Goal: Transaction & Acquisition: Purchase product/service

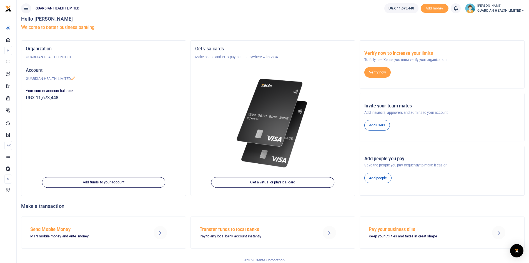
scroll to position [13, 0]
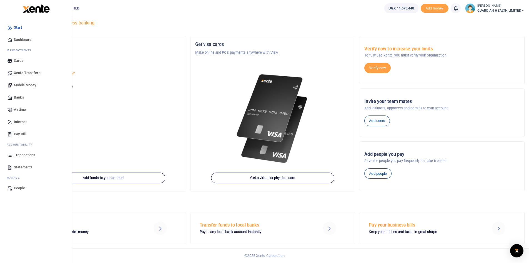
click at [30, 84] on span "Mobile Money" at bounding box center [25, 85] width 22 height 6
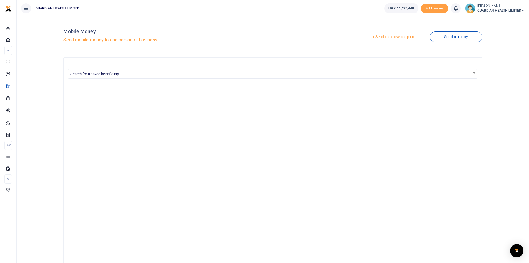
click at [379, 37] on link "Send to a new recipient" at bounding box center [394, 37] width 73 height 10
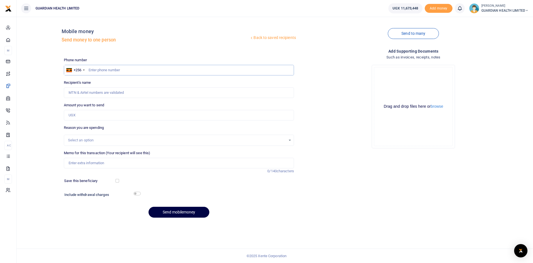
click at [146, 69] on input "text" at bounding box center [179, 70] width 230 height 11
type input "773118075"
type input "Lorna Mayende"
click at [83, 114] on input "Amount you want to send" at bounding box center [179, 115] width 230 height 11
type input "700,000"
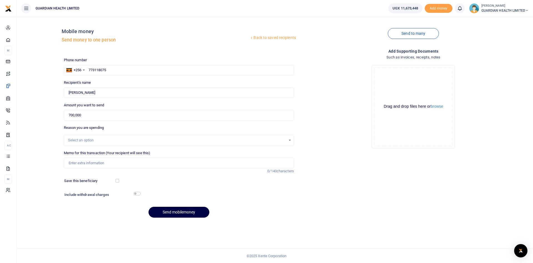
click at [86, 140] on div "Select an option" at bounding box center [177, 140] width 218 height 6
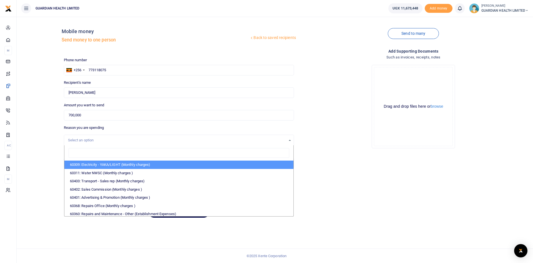
click at [86, 140] on div "Select an option" at bounding box center [177, 140] width 218 height 6
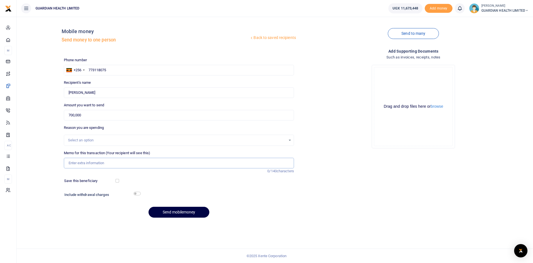
click at [84, 165] on input "Memo for this transaction (Your recipient will see this)" at bounding box center [179, 163] width 230 height 11
paste input "EFRIS MAPING"
drag, startPoint x: 96, startPoint y: 163, endPoint x: 49, endPoint y: 161, distance: 47.6
click at [49, 161] on div "Back to saved recipients Mobile money Send money to one person Send to many Pho…" at bounding box center [275, 121] width 512 height 201
click at [97, 164] on input "EFRIS MAPING" at bounding box center [179, 163] width 230 height 11
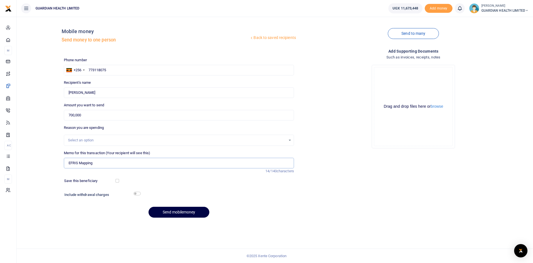
type input "EFRIS Mapping"
click at [116, 180] on div "Save this beneficiary" at bounding box center [175, 181] width 227 height 6
click at [118, 182] on input "checkbox" at bounding box center [118, 181] width 4 height 4
checkbox input "true"
click at [136, 193] on input "checkbox" at bounding box center [137, 193] width 7 height 4
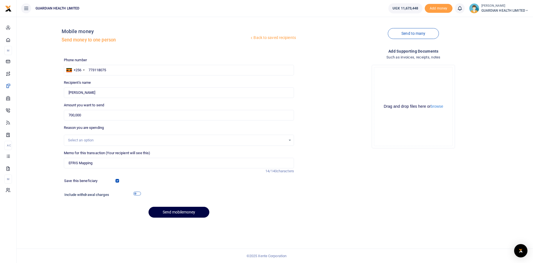
checkbox input "true"
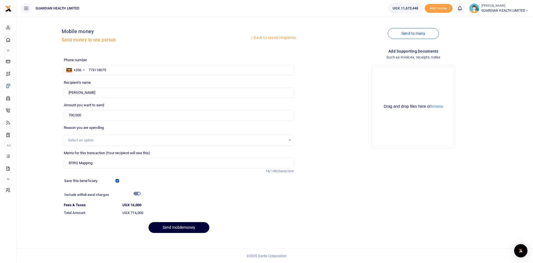
click at [181, 227] on button "Send mobilemoney" at bounding box center [179, 227] width 61 height 11
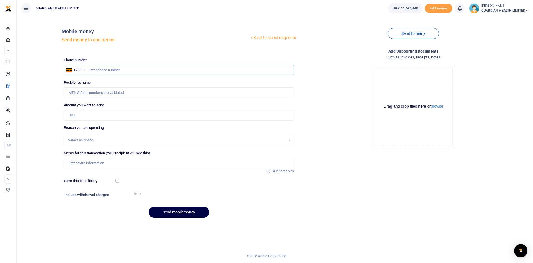
click at [116, 69] on input "text" at bounding box center [179, 70] width 230 height 11
paste input "0782-126525"
click at [98, 70] on input "0782-126525" at bounding box center [179, 70] width 230 height 11
click at [91, 69] on input "0782126525" at bounding box center [179, 70] width 230 height 11
type input "782126525"
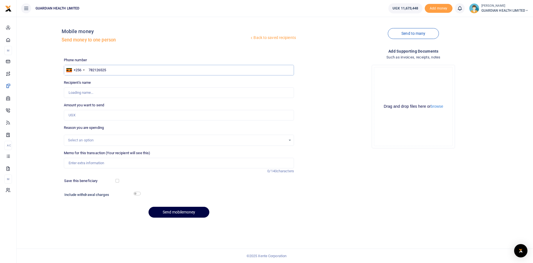
type input "Rogers Kyajja Kivumbi"
type input "782126525"
click at [88, 115] on input "Amount you want to send" at bounding box center [179, 115] width 230 height 11
type input "700,000"
click at [90, 161] on input "Memo for this transaction (Your recipient will see this)" at bounding box center [179, 163] width 230 height 11
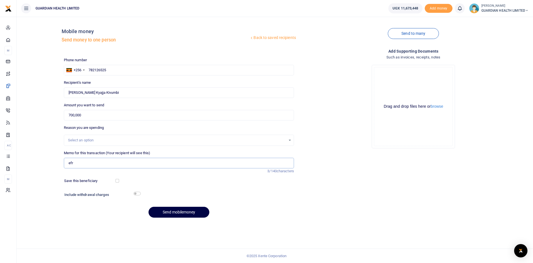
type input "EFRIS Mapping"
click at [117, 179] on input "checkbox" at bounding box center [118, 181] width 4 height 4
checkbox input "true"
click at [139, 194] on input "checkbox" at bounding box center [137, 193] width 7 height 4
checkbox input "true"
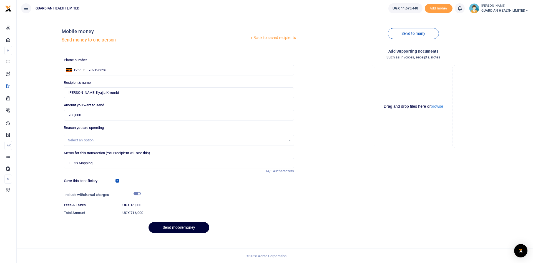
click at [165, 225] on button "Send mobilemoney" at bounding box center [179, 227] width 61 height 11
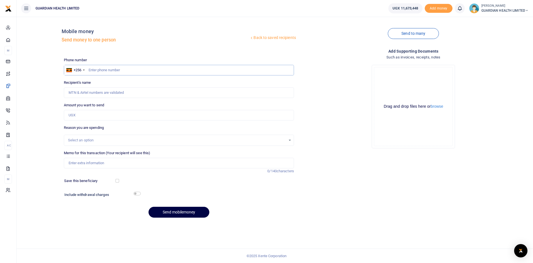
paste input "0789926348"
click at [91, 67] on input "0789926348" at bounding box center [179, 70] width 230 height 11
type input "789926348"
click at [87, 113] on input "Amount you want to send" at bounding box center [179, 115] width 230 height 11
type input "Grace Apolot"
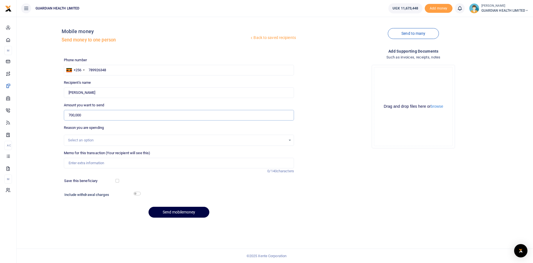
type input "700,000"
click at [101, 164] on input "Memo for this transaction (Your recipient will see this)" at bounding box center [179, 163] width 230 height 11
type input "EFRIS Mapping"
click at [117, 181] on input "checkbox" at bounding box center [118, 181] width 4 height 4
checkbox input "true"
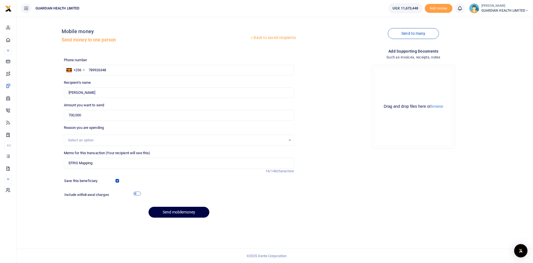
click at [135, 192] on input "checkbox" at bounding box center [137, 193] width 7 height 4
checkbox input "true"
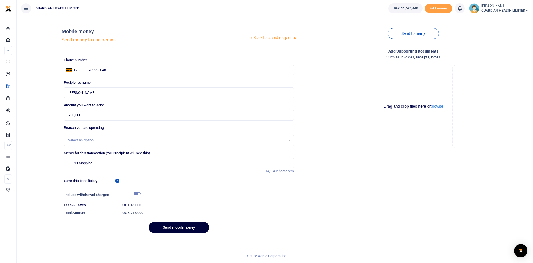
click at [173, 226] on button "Send mobilemoney" at bounding box center [179, 227] width 61 height 11
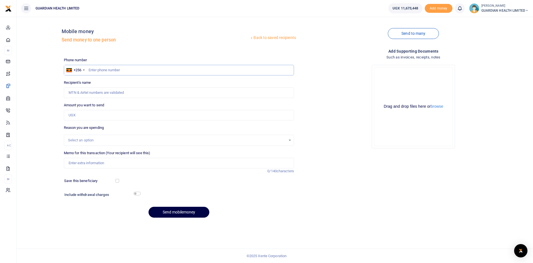
paste input "0785347189"
click at [91, 71] on input "0785347189" at bounding box center [179, 70] width 230 height 11
type input "785347189"
click at [93, 114] on input "Amount you want to send" at bounding box center [179, 115] width 230 height 11
type input "7"
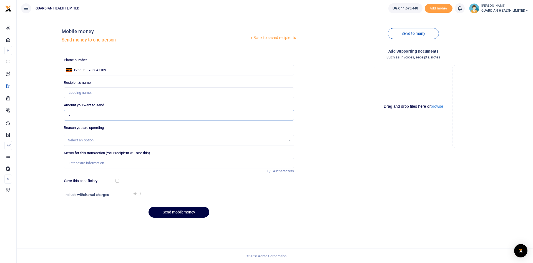
type input "Asasiirwe [PERSON_NAME]"
type input "700,000"
click at [91, 159] on input "Memo for this transaction (Your recipient will see this)" at bounding box center [179, 163] width 230 height 11
type input "EFRIS Mapping"
click at [117, 181] on input "checkbox" at bounding box center [118, 181] width 4 height 4
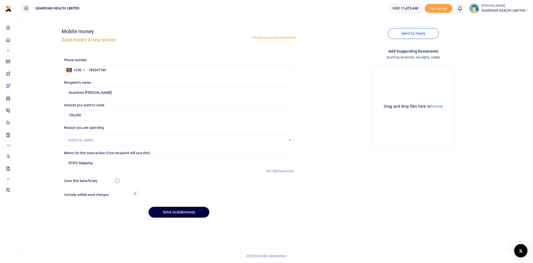
checkbox input "true"
click at [137, 194] on input "checkbox" at bounding box center [137, 193] width 7 height 4
checkbox input "true"
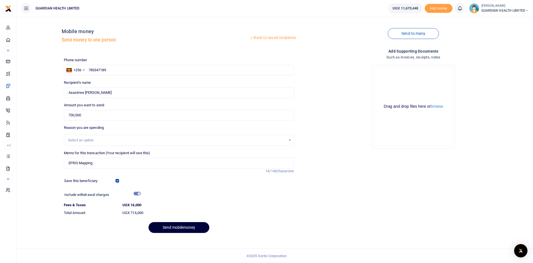
click at [173, 226] on button "Send mobilemoney" at bounding box center [179, 227] width 61 height 11
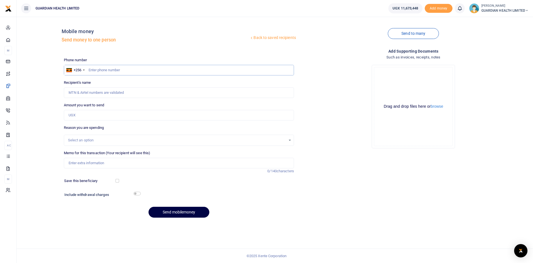
paste input "0707027699"
click at [90, 67] on input "0707027699" at bounding box center [179, 70] width 230 height 11
type input "707027699"
click at [85, 114] on input "Amount you want to send" at bounding box center [179, 115] width 230 height 11
type input "1,050,000"
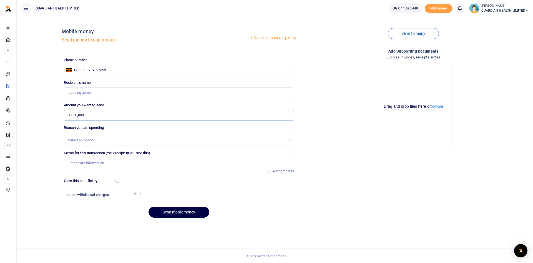
type input "[PERSON_NAME]"
type input "1,050,000"
click at [91, 164] on input "Memo for this transaction (Your recipient will see this)" at bounding box center [179, 163] width 230 height 11
type input "EFRIS Mapping"
click at [118, 180] on input "checkbox" at bounding box center [118, 181] width 4 height 4
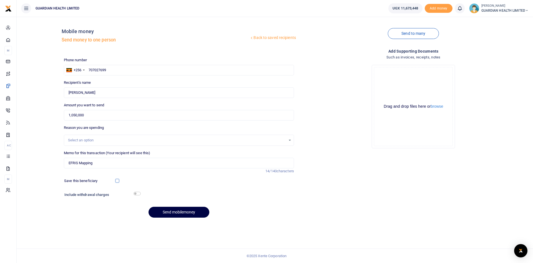
checkbox input "true"
click at [138, 193] on input "checkbox" at bounding box center [137, 193] width 7 height 4
checkbox input "true"
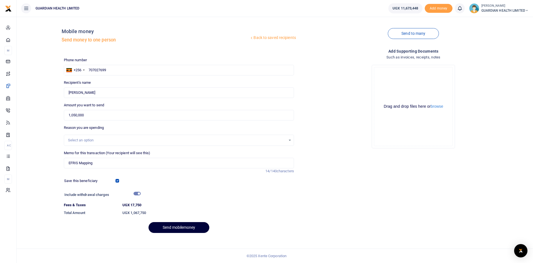
click at [176, 227] on button "Send mobilemoney" at bounding box center [179, 227] width 61 height 11
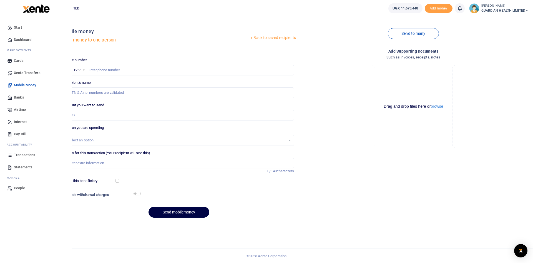
click at [26, 39] on span "Dashboard" at bounding box center [23, 40] width 18 height 6
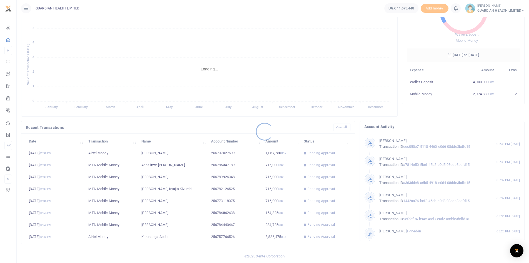
scroll to position [69, 0]
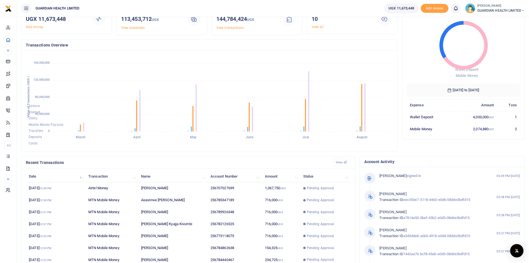
scroll to position [69, 0]
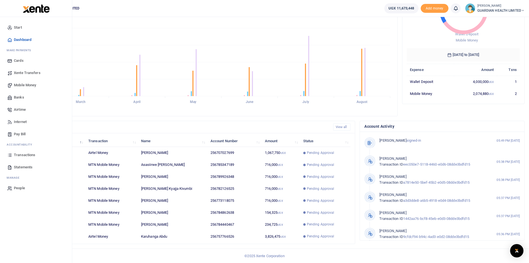
click at [26, 83] on span "Mobile Money" at bounding box center [25, 85] width 22 height 6
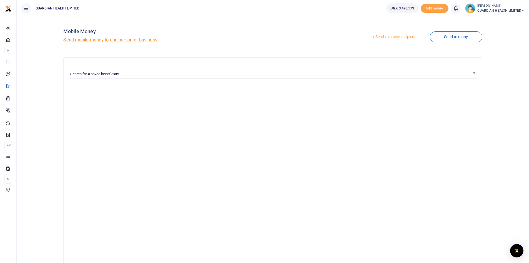
click at [391, 38] on link "Send to a new recipient" at bounding box center [394, 37] width 73 height 10
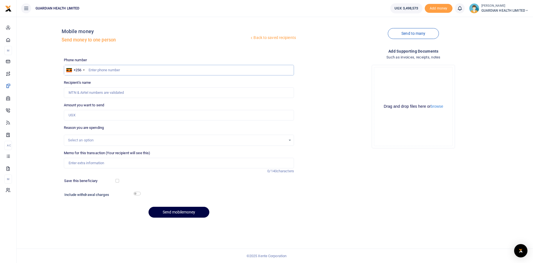
paste input "0781176116"
click at [90, 69] on input "0781176116" at bounding box center [179, 70] width 230 height 11
type input "781176116"
type input "Brenda Asiimwe"
type input "781176116"
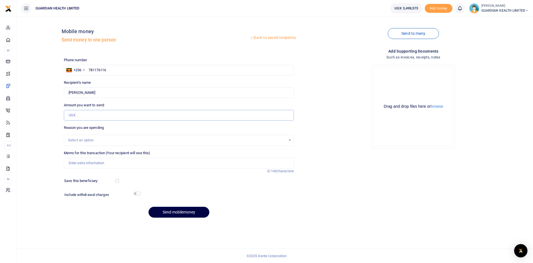
click at [85, 114] on input "Amount you want to send" at bounding box center [179, 115] width 230 height 11
type input "82,500"
click at [93, 163] on input "Memo for this transaction (Your recipient will see this)" at bounding box center [179, 163] width 230 height 11
type input "Kansanga Petty cash"
click at [116, 179] on input "checkbox" at bounding box center [118, 181] width 4 height 4
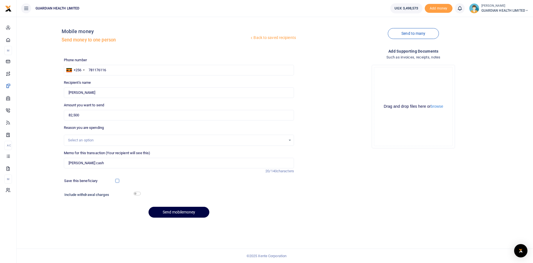
checkbox input "true"
click at [136, 193] on input "checkbox" at bounding box center [137, 193] width 7 height 4
checkbox input "true"
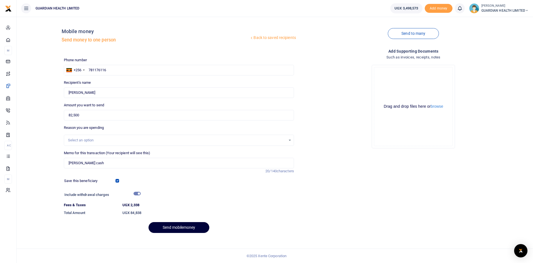
click at [173, 224] on button "Send mobilemoney" at bounding box center [179, 227] width 61 height 11
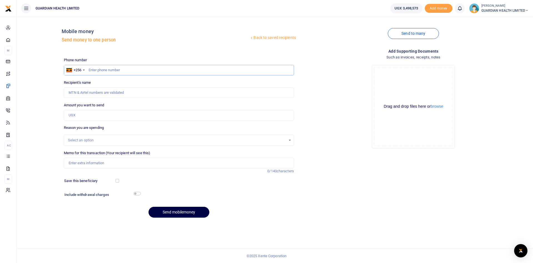
paste input "0763557968"
click at [91, 68] on input "0763557968" at bounding box center [179, 70] width 230 height 11
type input "763557968"
click at [93, 114] on input "Amount you want to send" at bounding box center [179, 115] width 230 height 11
type input "Layton Nabaweesi"
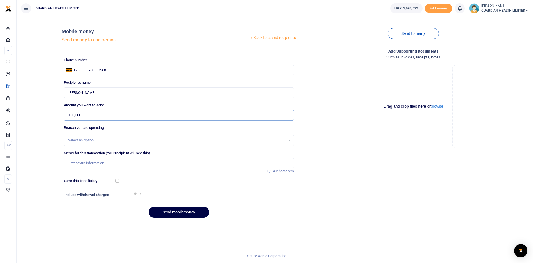
type input "100,000"
click at [85, 163] on input "Memo for this transaction (Your recipient will see this)" at bounding box center [179, 163] width 230 height 11
type input "Burton Street Petty cash"
click at [118, 181] on input "checkbox" at bounding box center [118, 181] width 4 height 4
checkbox input "true"
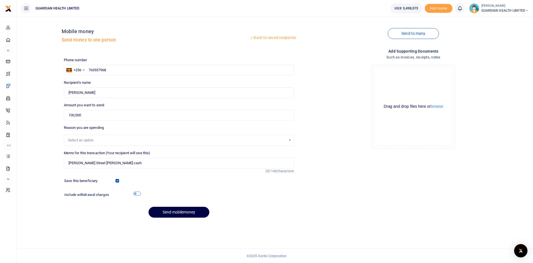
click at [134, 192] on input "checkbox" at bounding box center [137, 193] width 7 height 4
checkbox input "true"
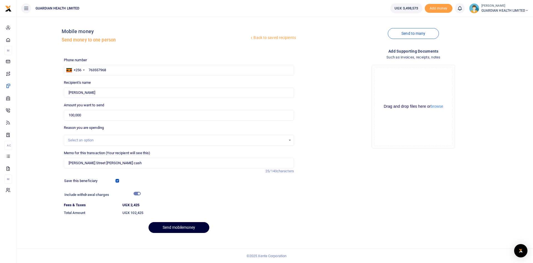
click at [168, 228] on button "Send mobilemoney" at bounding box center [179, 227] width 61 height 11
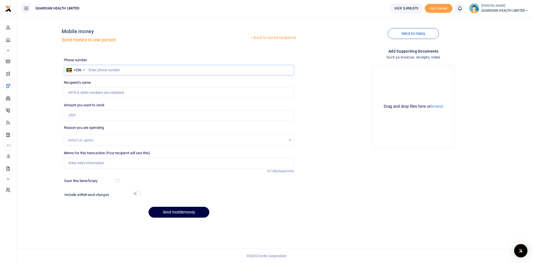
paste input "0778176876"
click at [91, 70] on input "0778176876" at bounding box center [179, 70] width 230 height 11
type input "778176876"
click at [83, 116] on input "Amount you want to send" at bounding box center [179, 115] width 230 height 11
type input "Gloria Akankwasa"
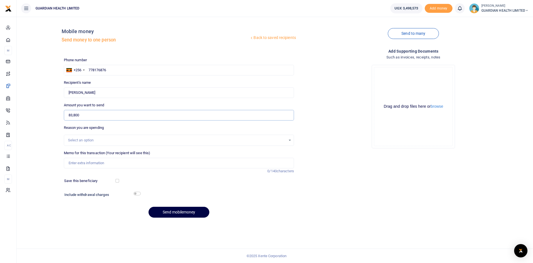
type input "83,800"
click at [86, 160] on input "Memo for this transaction (Your recipient will see this)" at bounding box center [179, 163] width 230 height 11
type input "Kiruddu Petty cash"
click at [116, 181] on input "checkbox" at bounding box center [118, 181] width 4 height 4
checkbox input "true"
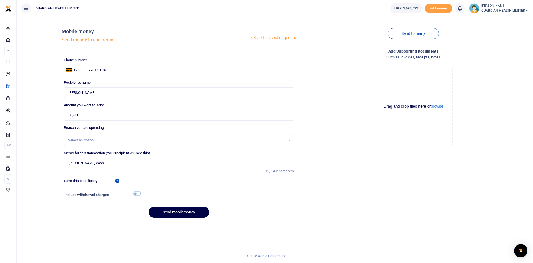
click at [135, 193] on input "checkbox" at bounding box center [137, 193] width 7 height 4
checkbox input "true"
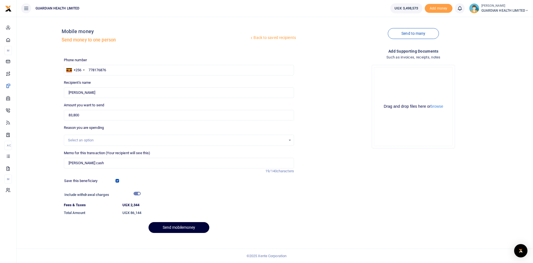
click at [169, 227] on button "Send mobilemoney" at bounding box center [179, 227] width 61 height 11
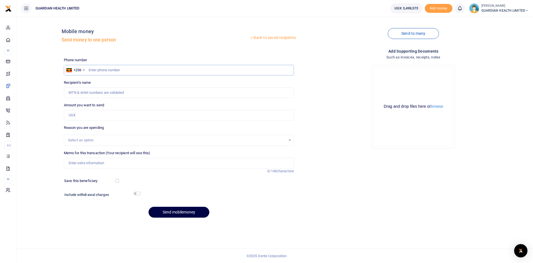
paste input "0708699416"
click at [91, 70] on input "0708699416" at bounding box center [179, 70] width 230 height 11
type input "708699416"
click at [86, 114] on input "Amount you want to send" at bounding box center [179, 115] width 230 height 11
type input "95"
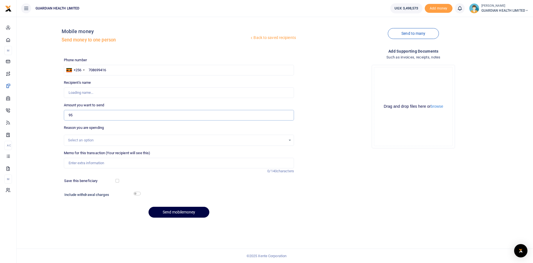
type input "Charity Kyalisima"
type input "95,000"
click at [86, 162] on input "Memo for this transaction (Your recipient will see this)" at bounding box center [179, 163] width 230 height 11
type input "N"
type input "[PERSON_NAME] cash"
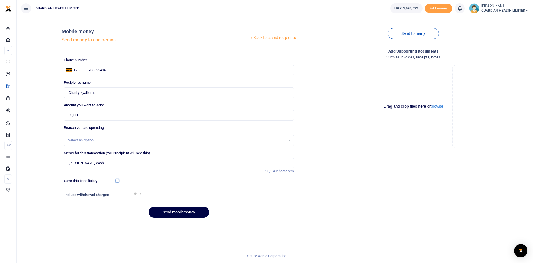
click at [118, 182] on input "checkbox" at bounding box center [118, 181] width 4 height 4
checkbox input "true"
click at [136, 194] on input "checkbox" at bounding box center [137, 193] width 7 height 4
checkbox input "true"
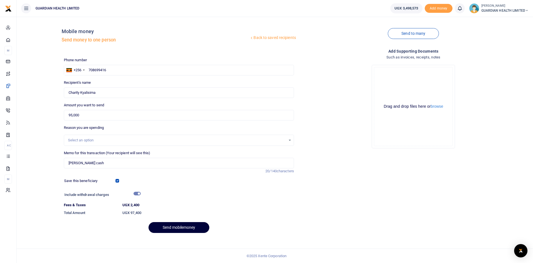
click at [164, 225] on button "Send mobilemoney" at bounding box center [179, 227] width 61 height 11
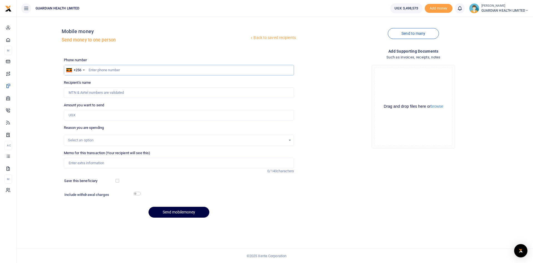
paste input "0740602068"
click at [91, 69] on input "0740602068" at bounding box center [179, 70] width 230 height 11
type input "740602068"
click at [91, 116] on input "Amount you want to send" at bounding box center [179, 115] width 230 height 11
type input "30,000"
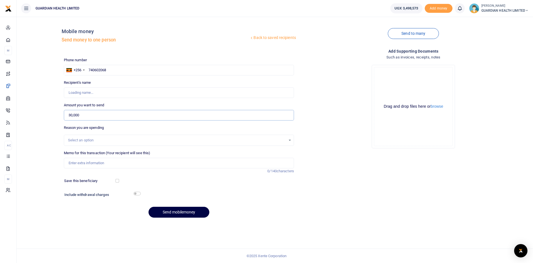
type input "Frank Ntale"
type input "30,000"
click at [84, 162] on input "Memo for this transaction (Your recipient will see this)" at bounding box center [179, 163] width 230 height 11
type input "Gayaza Petty cash"
click at [116, 181] on input "checkbox" at bounding box center [118, 181] width 4 height 4
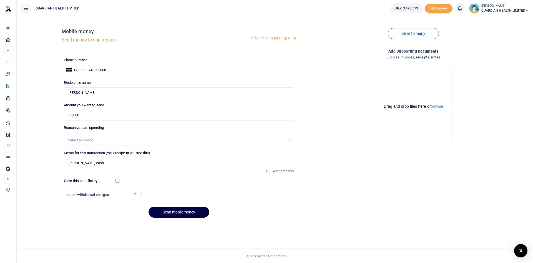
checkbox input "true"
click at [136, 193] on input "checkbox" at bounding box center [137, 193] width 7 height 4
checkbox input "true"
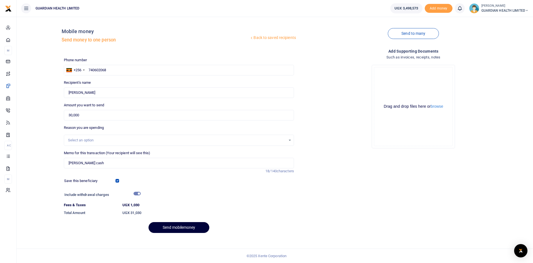
click at [171, 228] on button "Send mobilemoney" at bounding box center [179, 227] width 61 height 11
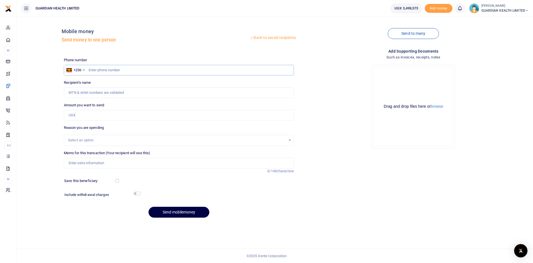
paste input "0761282277"
click at [92, 69] on input "0761282277" at bounding box center [179, 70] width 230 height 11
type input "761282277"
click at [86, 116] on input "Amount you want to send" at bounding box center [179, 115] width 230 height 11
type input "9"
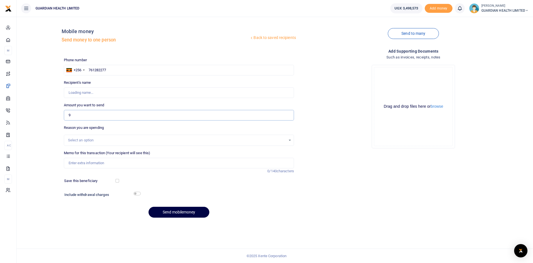
type input "Hellen Kyalikoba"
type input "95,000"
click at [98, 166] on input "Memo for this transaction (Your recipient will see this)" at bounding box center [179, 163] width 230 height 11
click at [97, 161] on input "Memo for this transaction (Your recipient will see this)" at bounding box center [179, 163] width 230 height 11
type input "kabalagala petty cash"
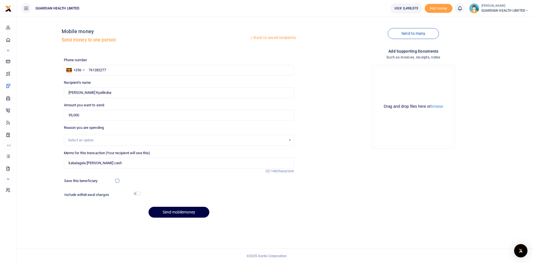
click at [116, 181] on input "checkbox" at bounding box center [118, 181] width 4 height 4
checkbox input "true"
click at [137, 193] on input "checkbox" at bounding box center [137, 193] width 7 height 4
checkbox input "true"
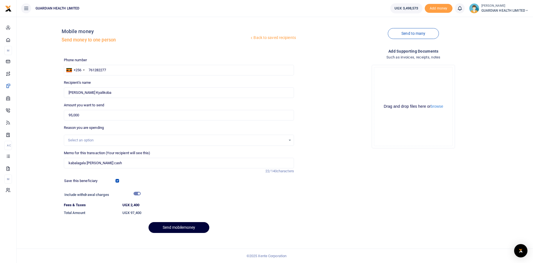
click at [170, 224] on button "Send mobilemoney" at bounding box center [179, 227] width 61 height 11
click at [172, 227] on button "Send mobilemoney" at bounding box center [179, 227] width 61 height 11
drag, startPoint x: 98, startPoint y: 72, endPoint x: 66, endPoint y: 72, distance: 31.9
click at [66, 72] on div "+256 Uganda +256 761282277" at bounding box center [179, 70] width 230 height 11
type input "761282277"
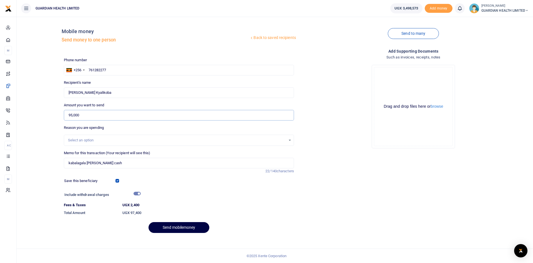
click at [107, 118] on input "95,000" at bounding box center [179, 115] width 230 height 11
click at [168, 226] on button "Send mobilemoney" at bounding box center [179, 227] width 61 height 11
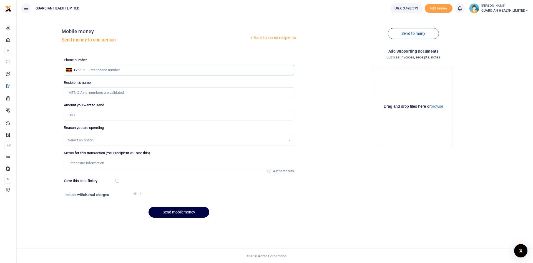
paste input "0707531052"
click at [91, 70] on input "0707531052" at bounding box center [179, 70] width 230 height 11
type input "707531052"
click at [80, 117] on input "Amount you want to send" at bounding box center [179, 115] width 230 height 11
type input "62"
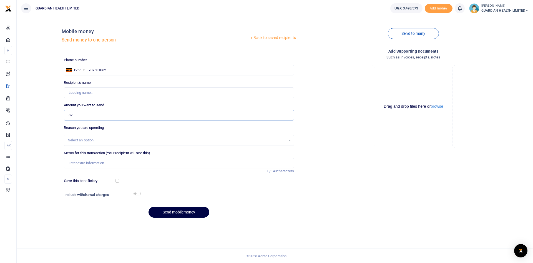
type input "Veronica Amusugut"
type input "62,500"
click at [79, 162] on input "Memo for this transaction (Your recipient will see this)" at bounding box center [179, 163] width 230 height 11
type input "Mukono petty cash"
click at [116, 179] on input "checkbox" at bounding box center [118, 181] width 4 height 4
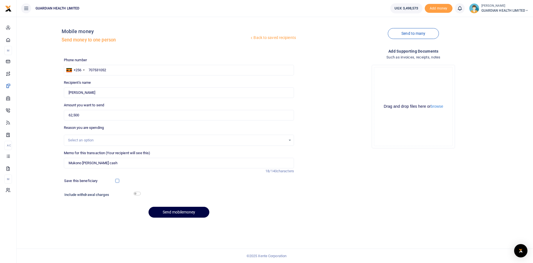
checkbox input "true"
click at [136, 193] on input "checkbox" at bounding box center [137, 193] width 7 height 4
checkbox input "true"
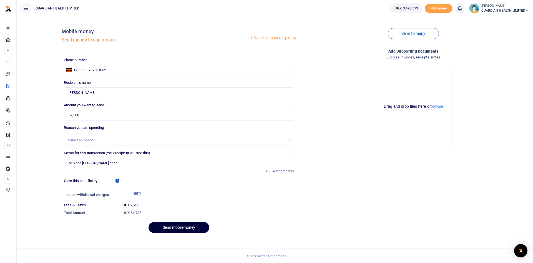
click at [166, 228] on button "Send mobilemoney" at bounding box center [179, 227] width 61 height 11
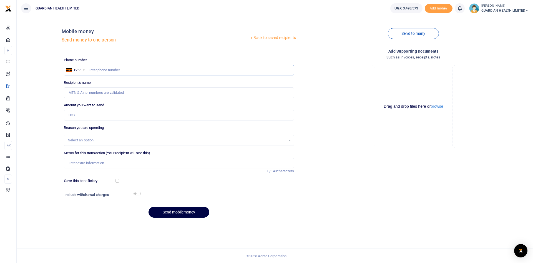
paste input "0703840162"
click at [91, 70] on input "0703840162" at bounding box center [179, 70] width 230 height 11
type input "703840162"
click at [86, 114] on input "Amount you want to send" at bounding box center [179, 115] width 230 height 11
type input "100,000"
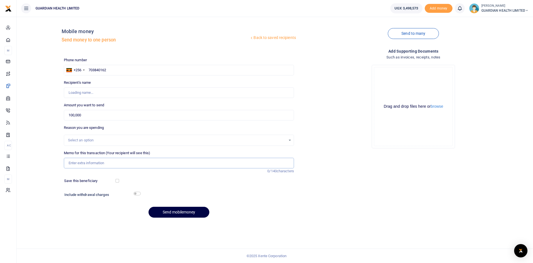
click at [95, 162] on input "Memo for this transaction (Your recipient will see this)" at bounding box center [179, 163] width 230 height 11
type input "[PERSON_NAME]"
type input "Bunga [PERSON_NAME] cash"
click at [117, 179] on input "checkbox" at bounding box center [118, 181] width 4 height 4
checkbox input "true"
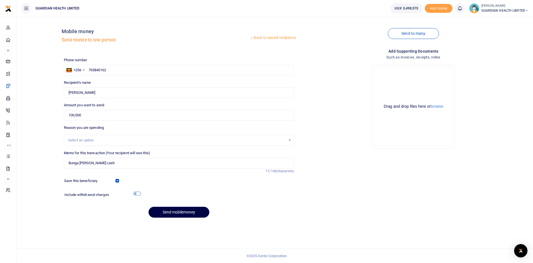
click at [136, 193] on input "checkbox" at bounding box center [137, 193] width 7 height 4
checkbox input "true"
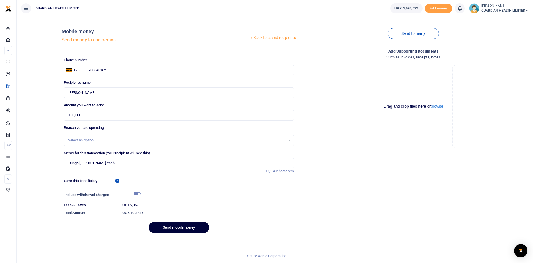
click at [171, 225] on button "Send mobilemoney" at bounding box center [179, 227] width 61 height 11
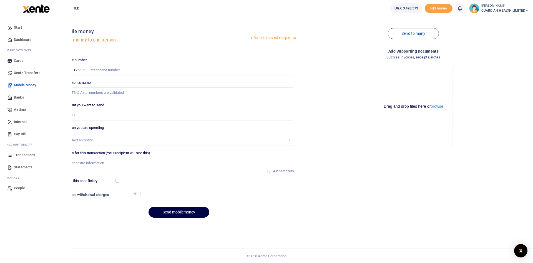
click at [29, 37] on span "Dashboard" at bounding box center [23, 40] width 18 height 6
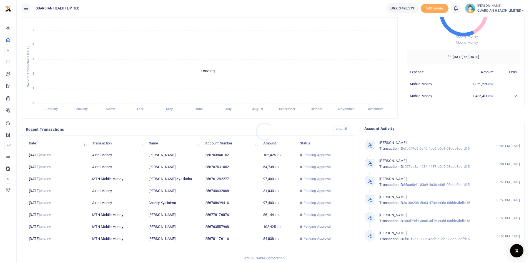
scroll to position [69, 0]
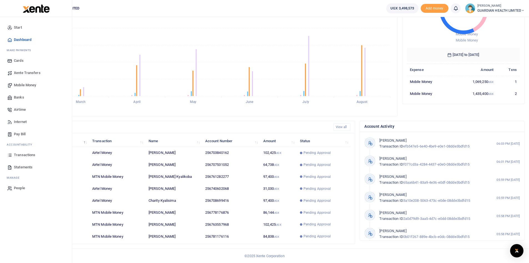
click at [28, 84] on span "Mobile Money" at bounding box center [25, 85] width 22 height 6
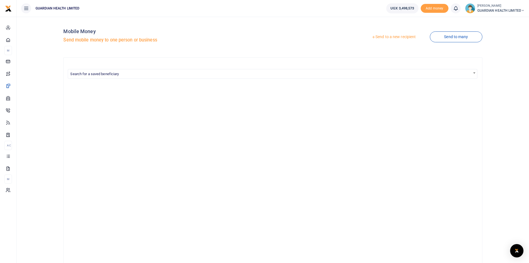
click at [389, 37] on link "Send to a new recipient" at bounding box center [394, 37] width 73 height 10
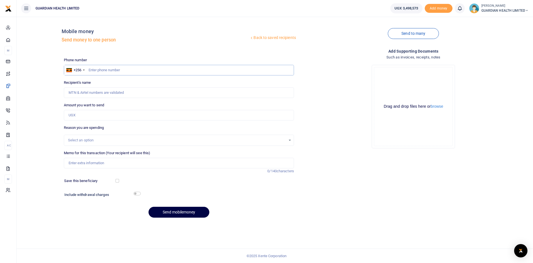
paste input "0757973749"
click at [90, 70] on input "0757973749" at bounding box center [179, 70] width 230 height 11
type input "757973749"
click at [87, 113] on input "Amount you want to send" at bounding box center [179, 115] width 230 height 11
type input "86,000"
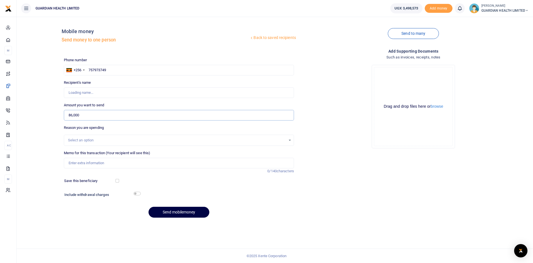
type input "Vasta Ampumuza"
type input "86,000"
click at [94, 165] on input "Memo for this transaction (Your recipient will see this)" at bounding box center [179, 163] width 230 height 11
click at [81, 162] on input "Mbarara Petty cash" at bounding box center [179, 163] width 230 height 11
type input "Mbarara 1 Petty cash"
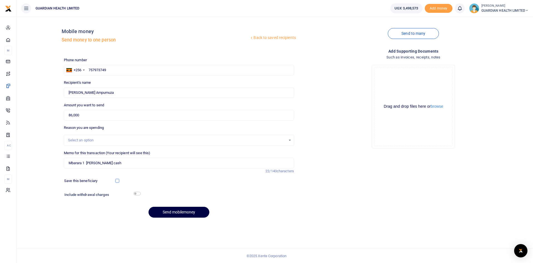
click at [116, 179] on input "checkbox" at bounding box center [118, 181] width 4 height 4
checkbox input "true"
click at [137, 194] on input "checkbox" at bounding box center [137, 193] width 7 height 4
checkbox input "true"
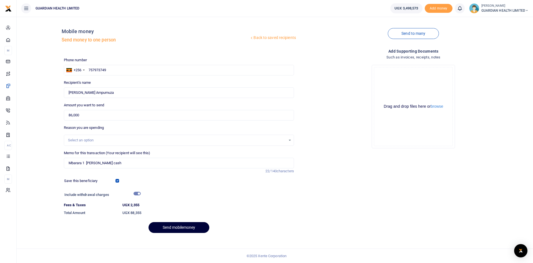
click at [173, 226] on button "Send mobilemoney" at bounding box center [179, 227] width 61 height 11
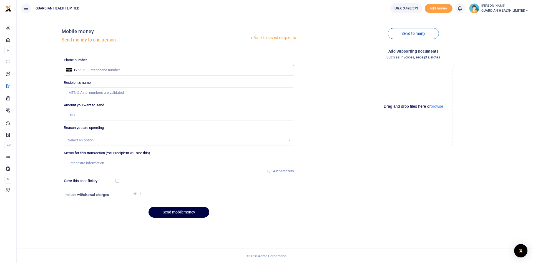
click at [110, 68] on input "text" at bounding box center [179, 70] width 230 height 11
type input "753336761"
click at [98, 113] on input "Amount you want to send" at bounding box center [179, 115] width 230 height 11
type input "140,000"
type input "Francis Kiberu"
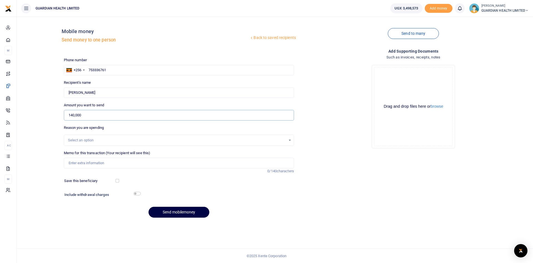
type input "140,000"
click at [92, 163] on input "Memo for this transaction (Your recipient will see this)" at bounding box center [179, 163] width 230 height 11
type input "Mbarara 1 and 2 stock delivery"
click at [117, 180] on input "checkbox" at bounding box center [118, 181] width 4 height 4
checkbox input "true"
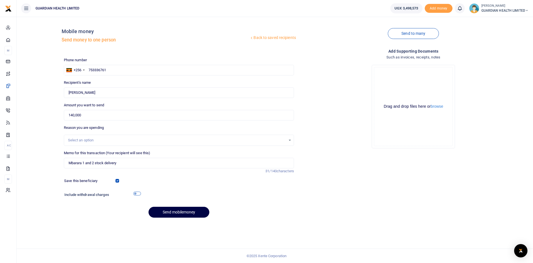
click at [137, 193] on input "checkbox" at bounding box center [137, 193] width 7 height 4
checkbox input "true"
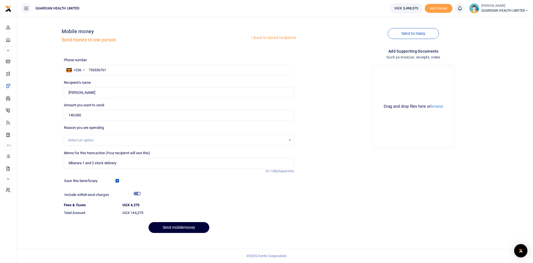
click at [174, 226] on button "Send mobilemoney" at bounding box center [179, 227] width 61 height 11
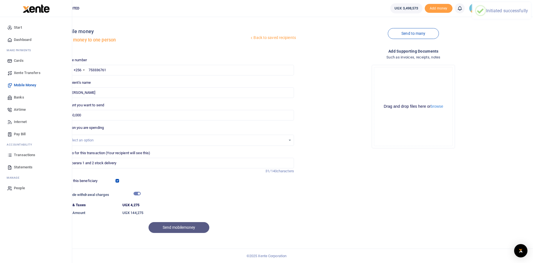
click at [29, 153] on span "Transactions" at bounding box center [24, 155] width 21 height 6
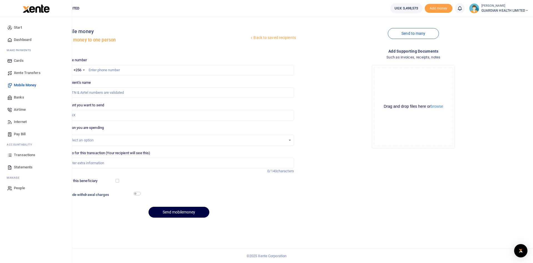
click at [28, 153] on span "Transactions" at bounding box center [24, 155] width 21 height 6
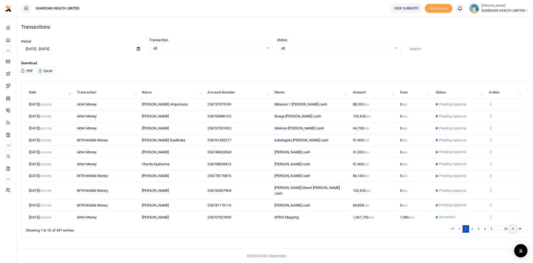
click at [513, 227] on icon at bounding box center [514, 228] width 2 height 3
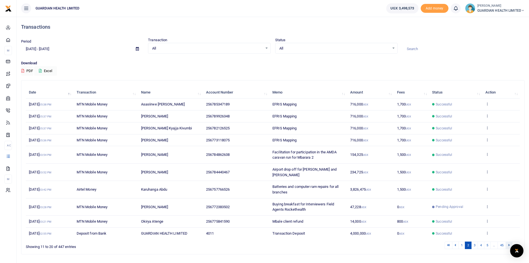
click at [509, 241] on link at bounding box center [509, 245] width 7 height 8
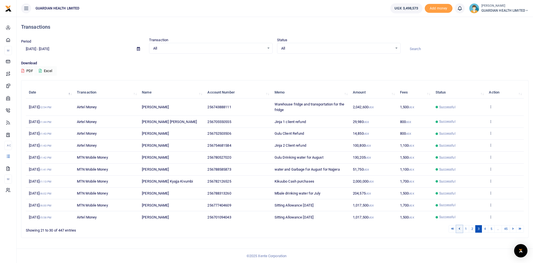
click at [459, 229] on icon at bounding box center [460, 228] width 2 height 3
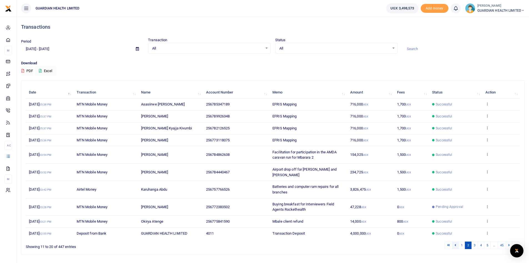
click at [458, 241] on link at bounding box center [455, 245] width 7 height 8
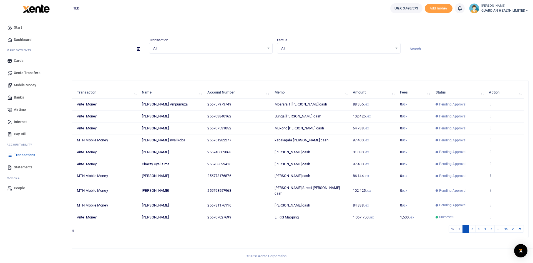
click at [29, 85] on span "Mobile Money" at bounding box center [25, 85] width 22 height 6
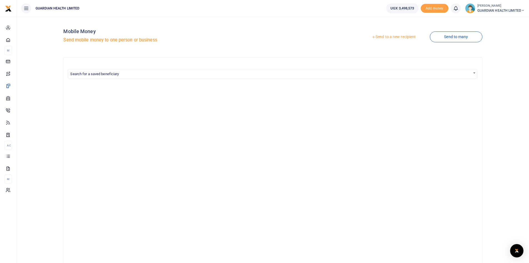
click at [391, 37] on link "Send to a new recipient" at bounding box center [394, 37] width 73 height 10
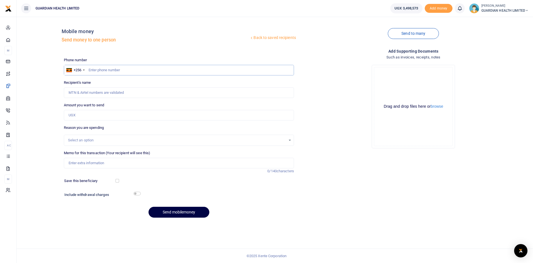
paste input "0786045996"
click at [91, 70] on input "0786045996" at bounding box center [179, 70] width 230 height 11
type input "786045996"
click at [99, 110] on input "Amount you want to send" at bounding box center [179, 115] width 230 height 11
type input "Esther Grace Mirembe"
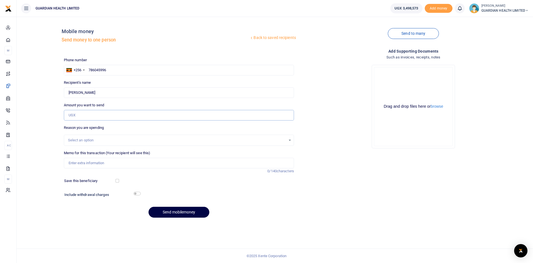
click at [82, 114] on input "Amount you want to send" at bounding box center [179, 115] width 230 height 11
drag, startPoint x: 82, startPoint y: 114, endPoint x: 199, endPoint y: 112, distance: 117.3
click at [199, 112] on input "Amount you want to send" at bounding box center [179, 115] width 230 height 11
type input "72,600"
click at [126, 162] on input "Memo for this transaction (Your recipient will see this)" at bounding box center [179, 163] width 230 height 11
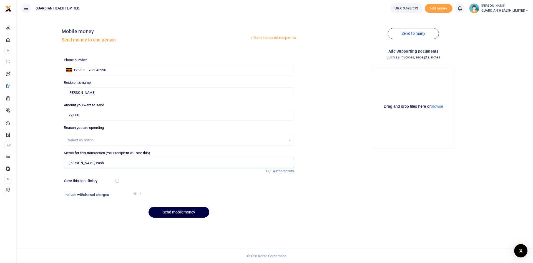
type input "Kiira Petty cash"
click at [116, 181] on input "checkbox" at bounding box center [118, 181] width 4 height 4
checkbox input "true"
click at [137, 194] on input "checkbox" at bounding box center [137, 193] width 7 height 4
checkbox input "true"
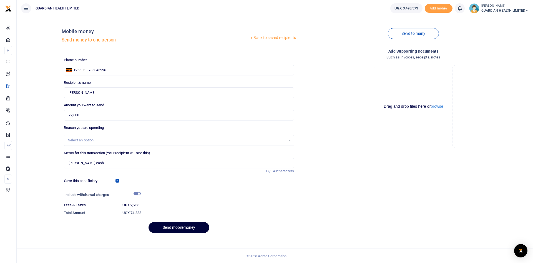
click at [178, 227] on button "Send mobilemoney" at bounding box center [179, 227] width 61 height 11
drag, startPoint x: 117, startPoint y: 70, endPoint x: 70, endPoint y: 68, distance: 47.3
click at [70, 68] on div "+256 Uganda +256 786045996" at bounding box center [179, 70] width 230 height 11
type input "786045996"
click at [168, 226] on button "Send mobilemoney" at bounding box center [179, 227] width 61 height 11
